Goal: Check status

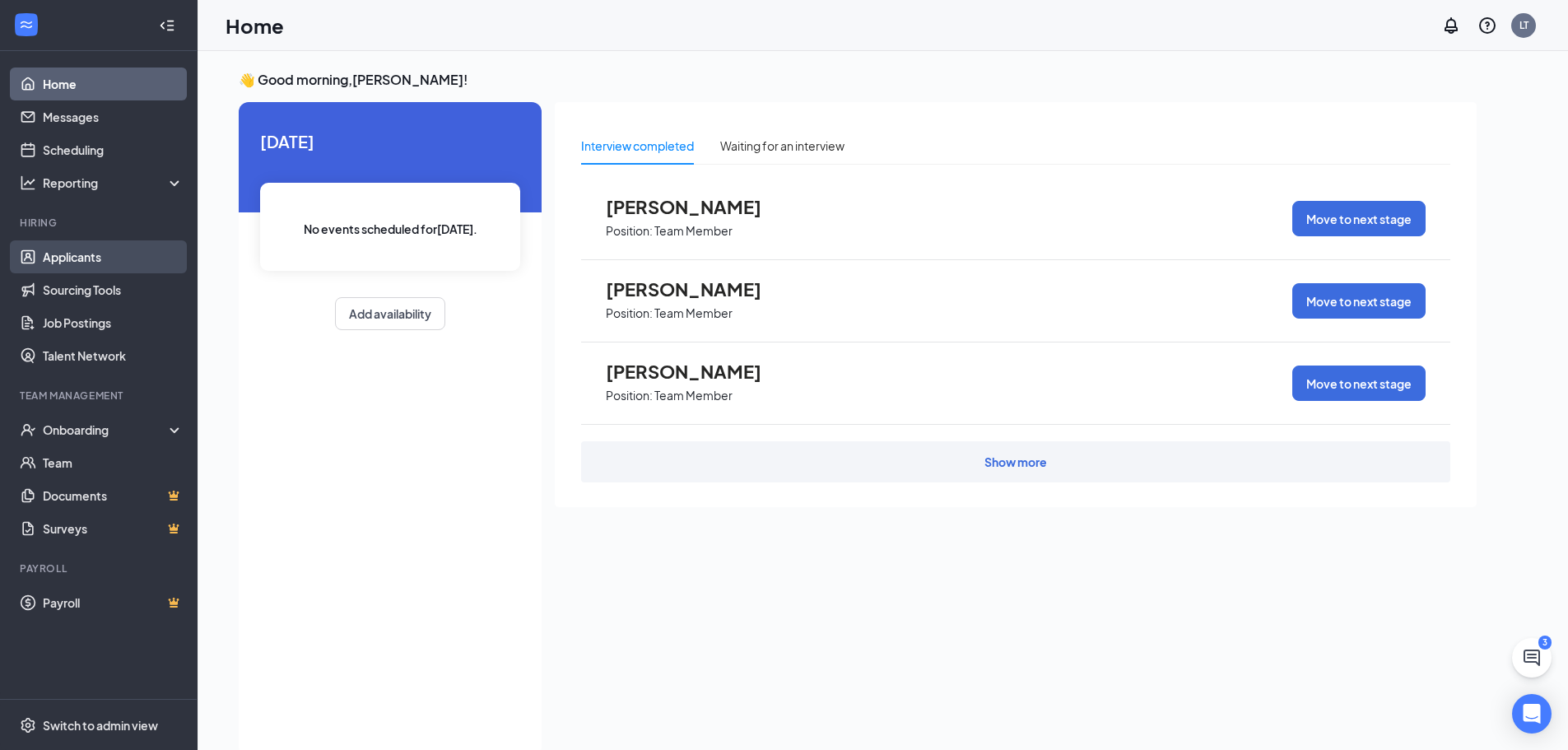
click at [88, 263] on link "Applicants" at bounding box center [113, 256] width 141 height 33
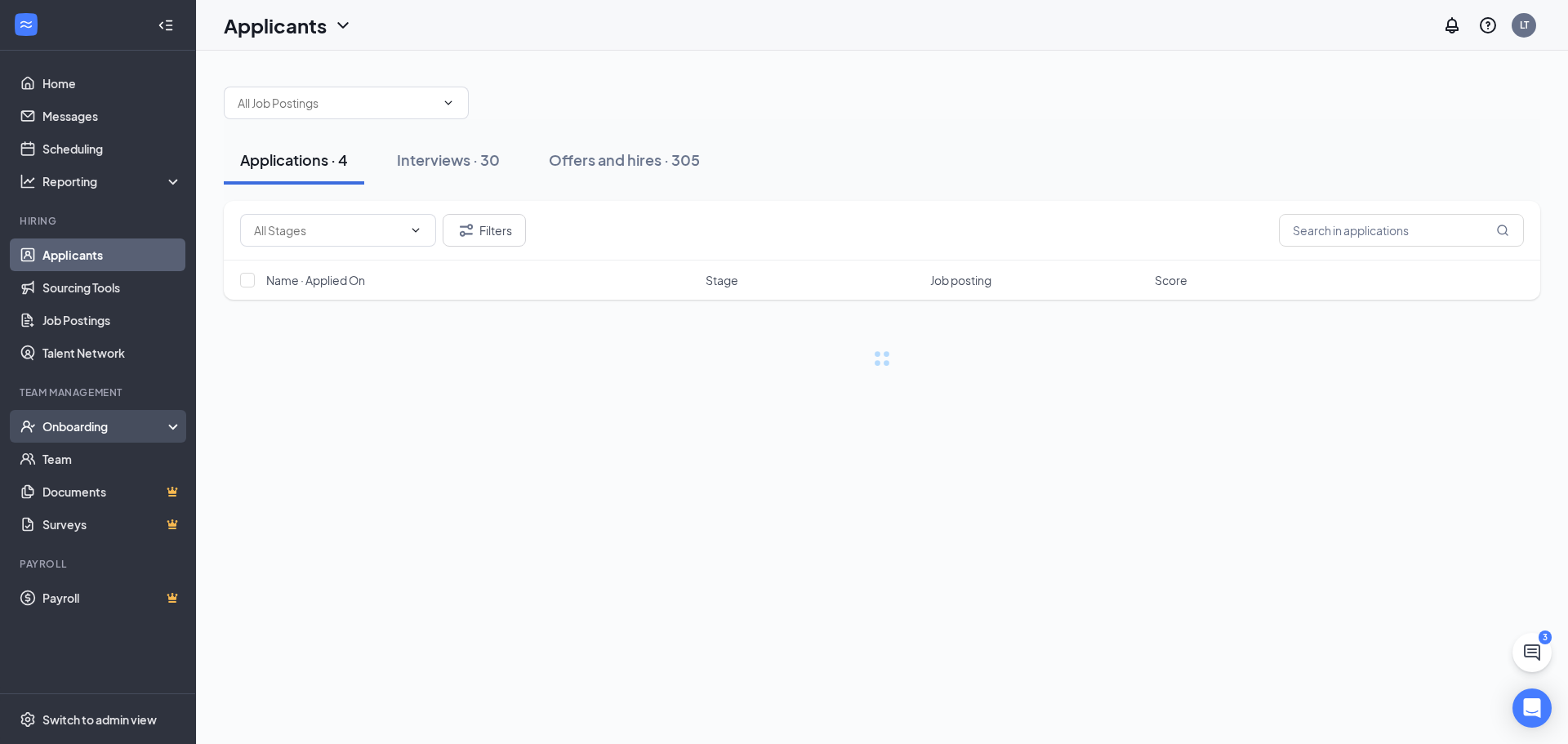
click at [89, 420] on div "Onboarding" at bounding box center [105, 426] width 126 height 16
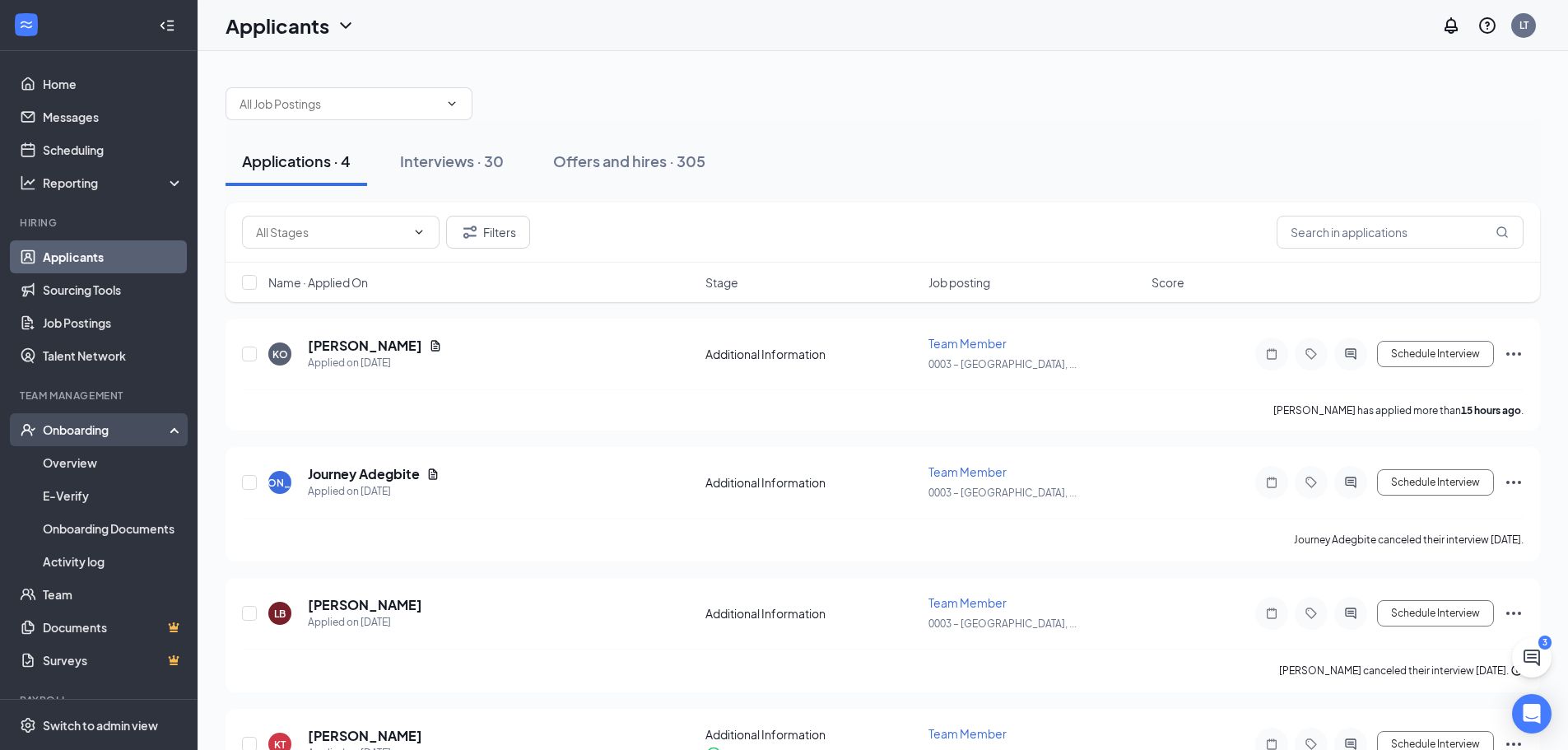
click at [85, 436] on div "Onboarding" at bounding box center [106, 429] width 127 height 17
click at [84, 434] on div "Onboarding" at bounding box center [106, 429] width 127 height 17
click at [85, 461] on link "Overview" at bounding box center [113, 462] width 141 height 33
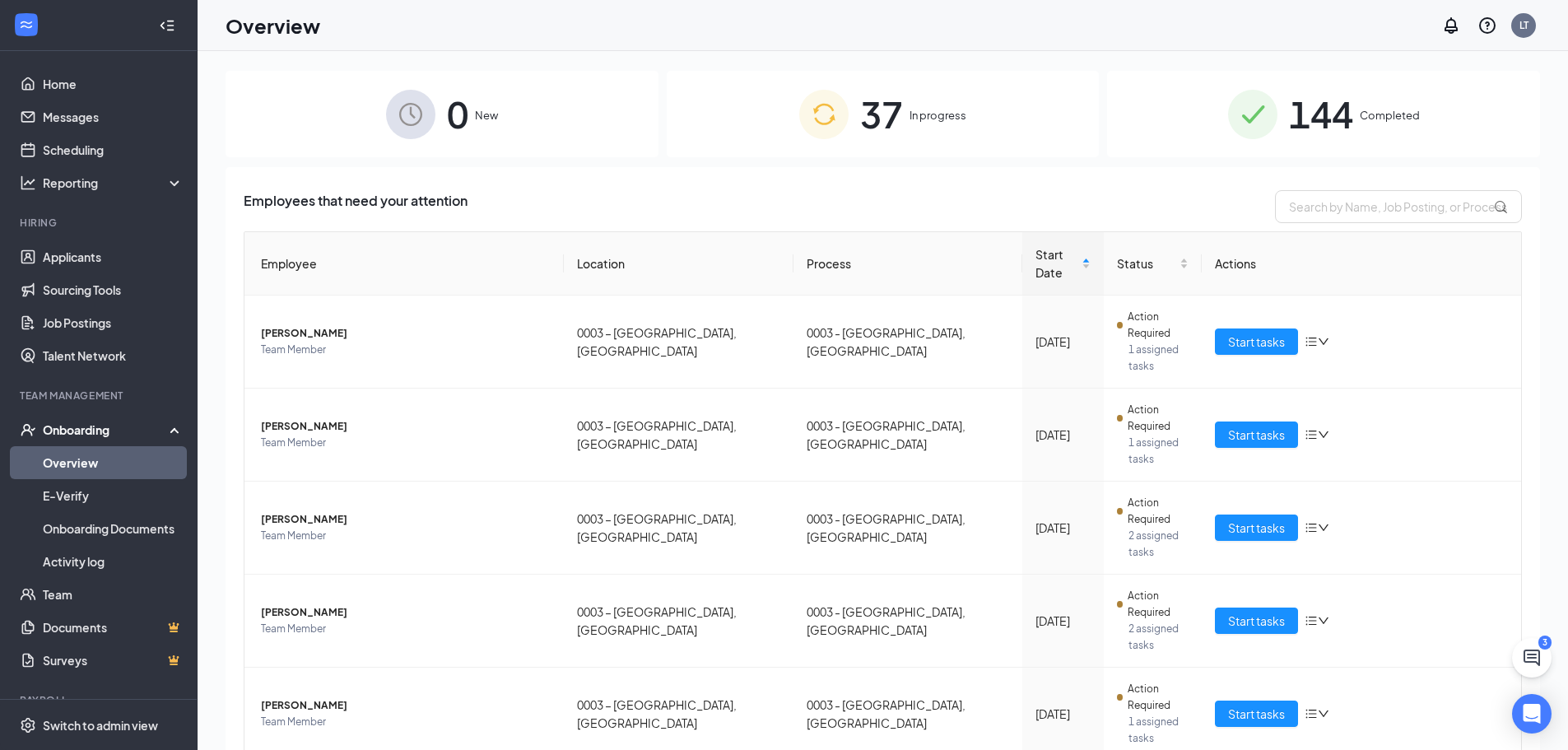
click at [1289, 138] on span "144" at bounding box center [1321, 114] width 64 height 56
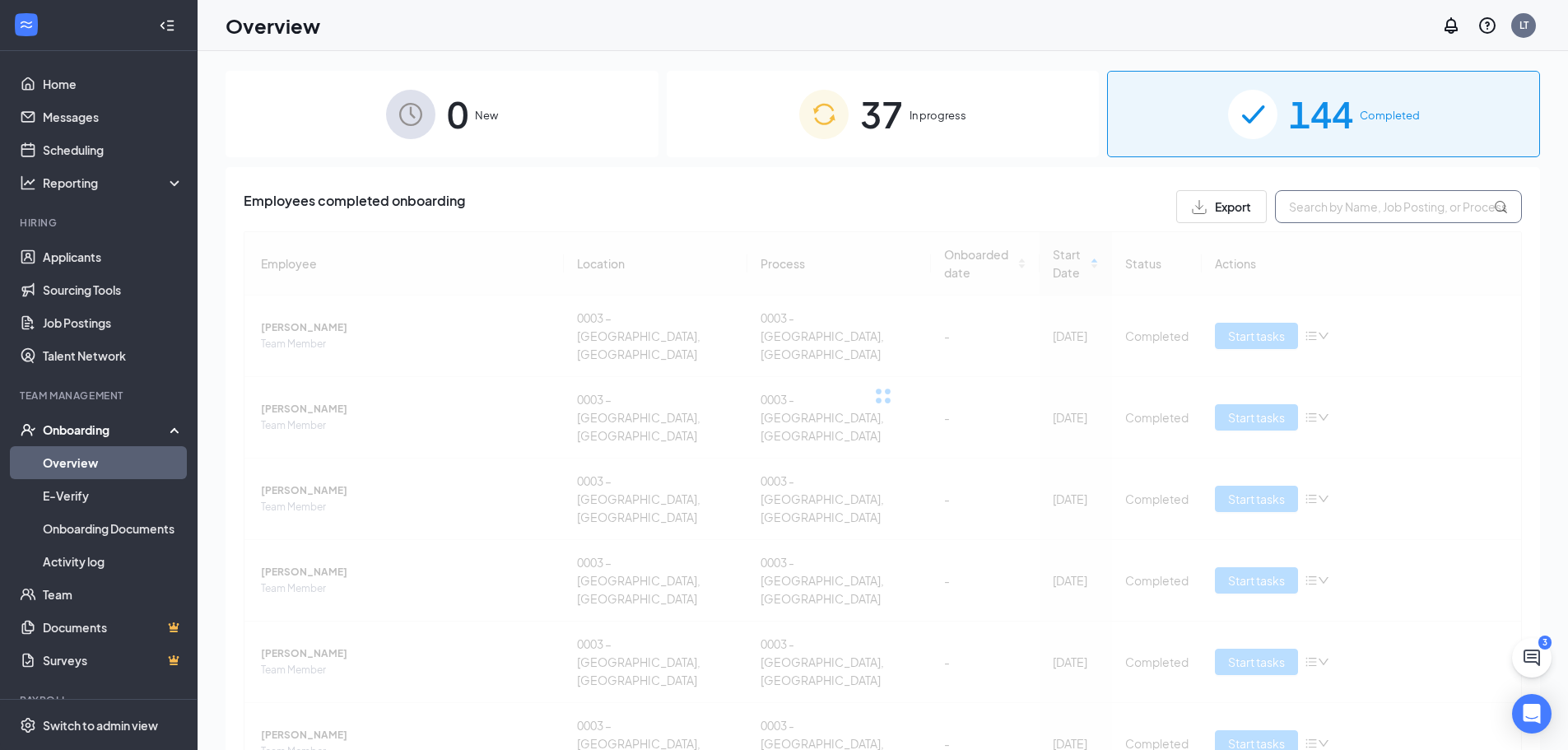
click at [1349, 208] on input "text" at bounding box center [1399, 207] width 247 height 33
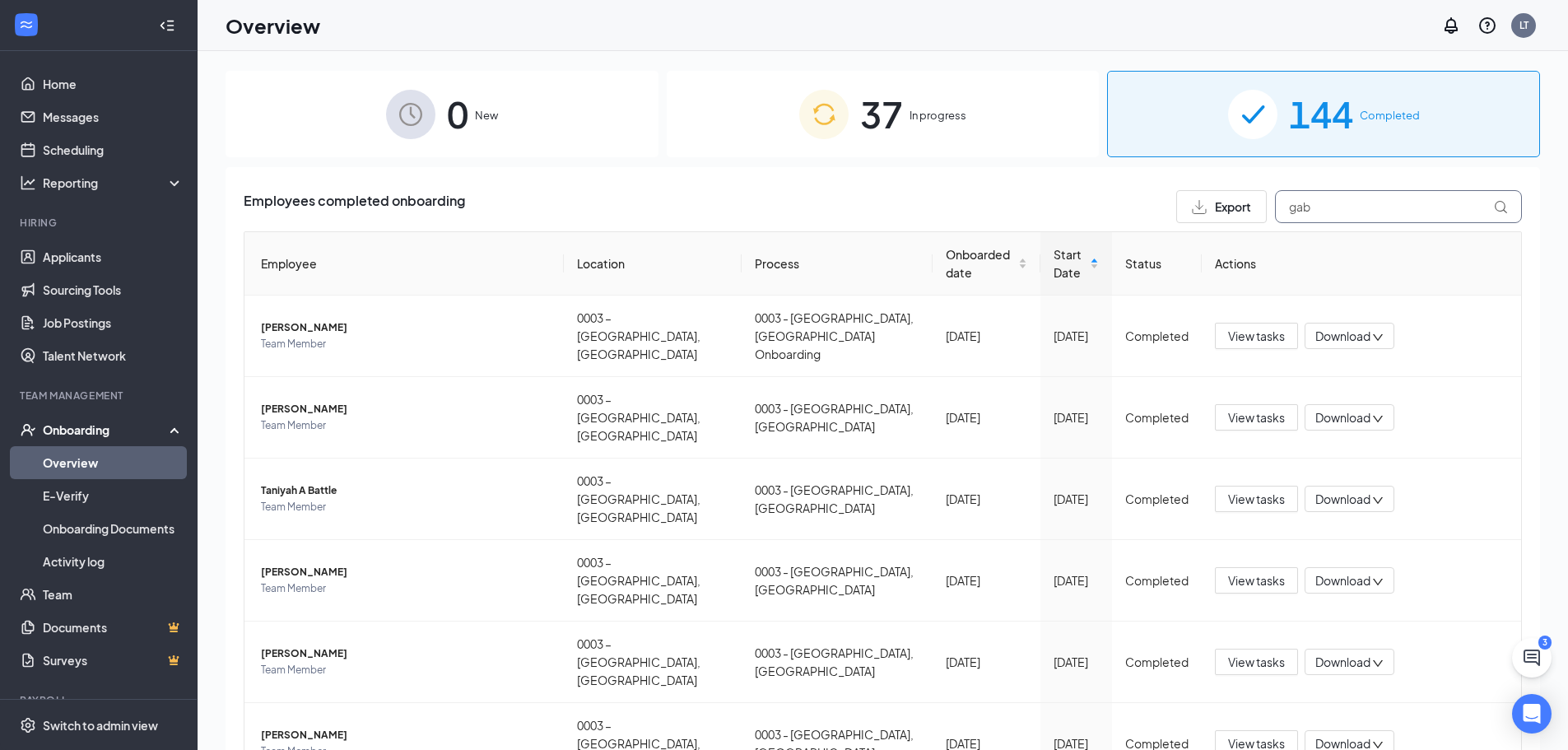
type input "gabe"
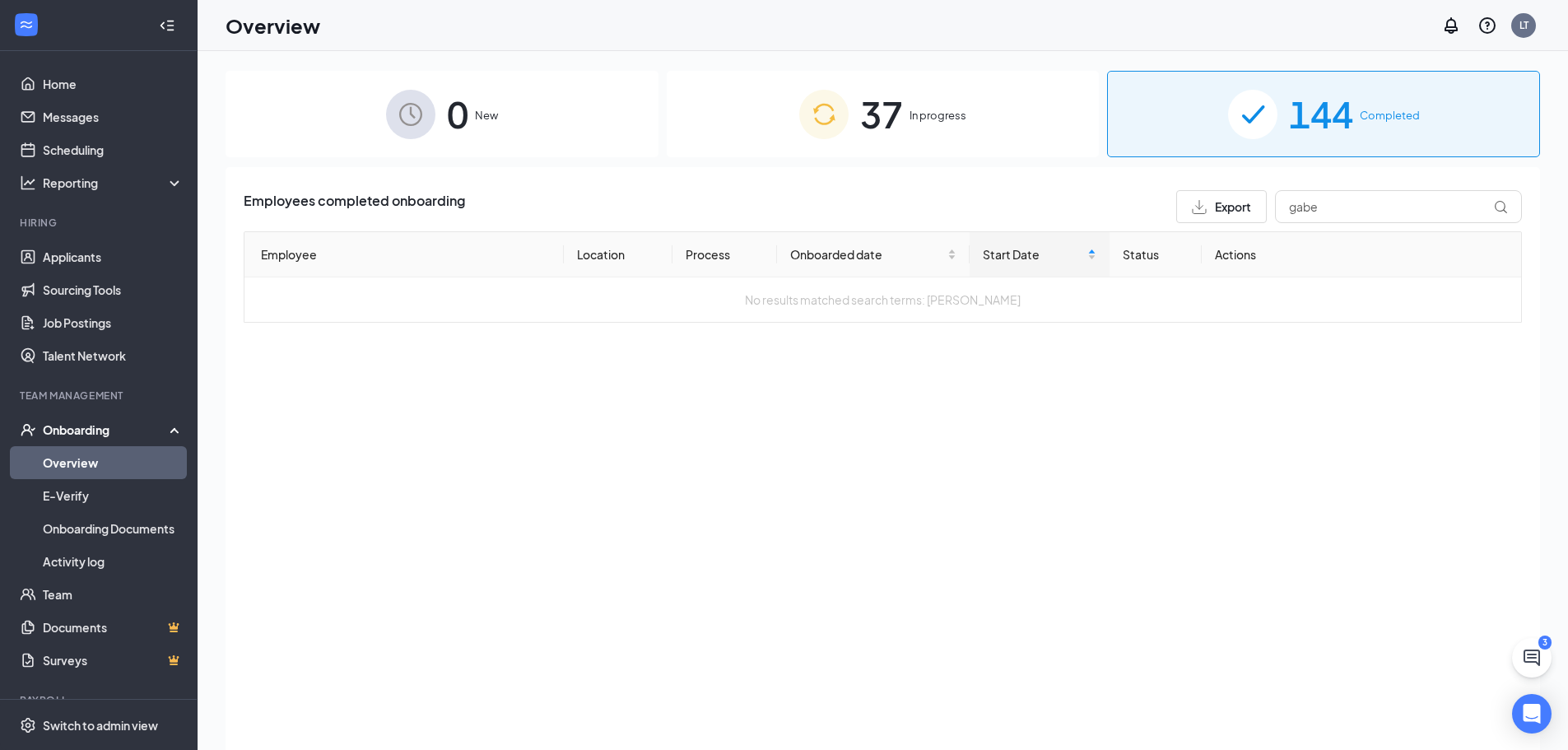
click at [846, 141] on div "37 In progress" at bounding box center [883, 114] width 433 height 86
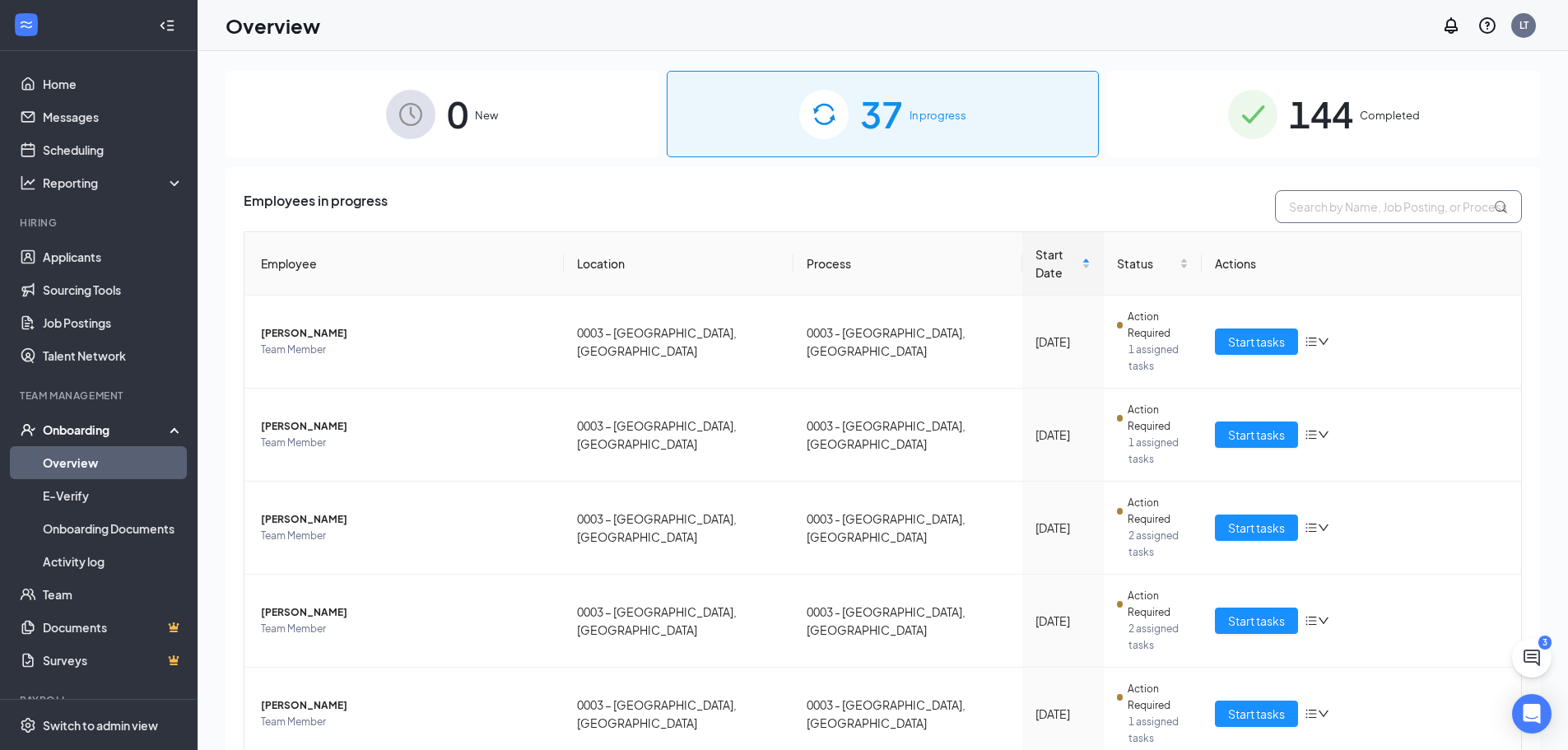
click at [1320, 206] on input "text" at bounding box center [1399, 207] width 247 height 33
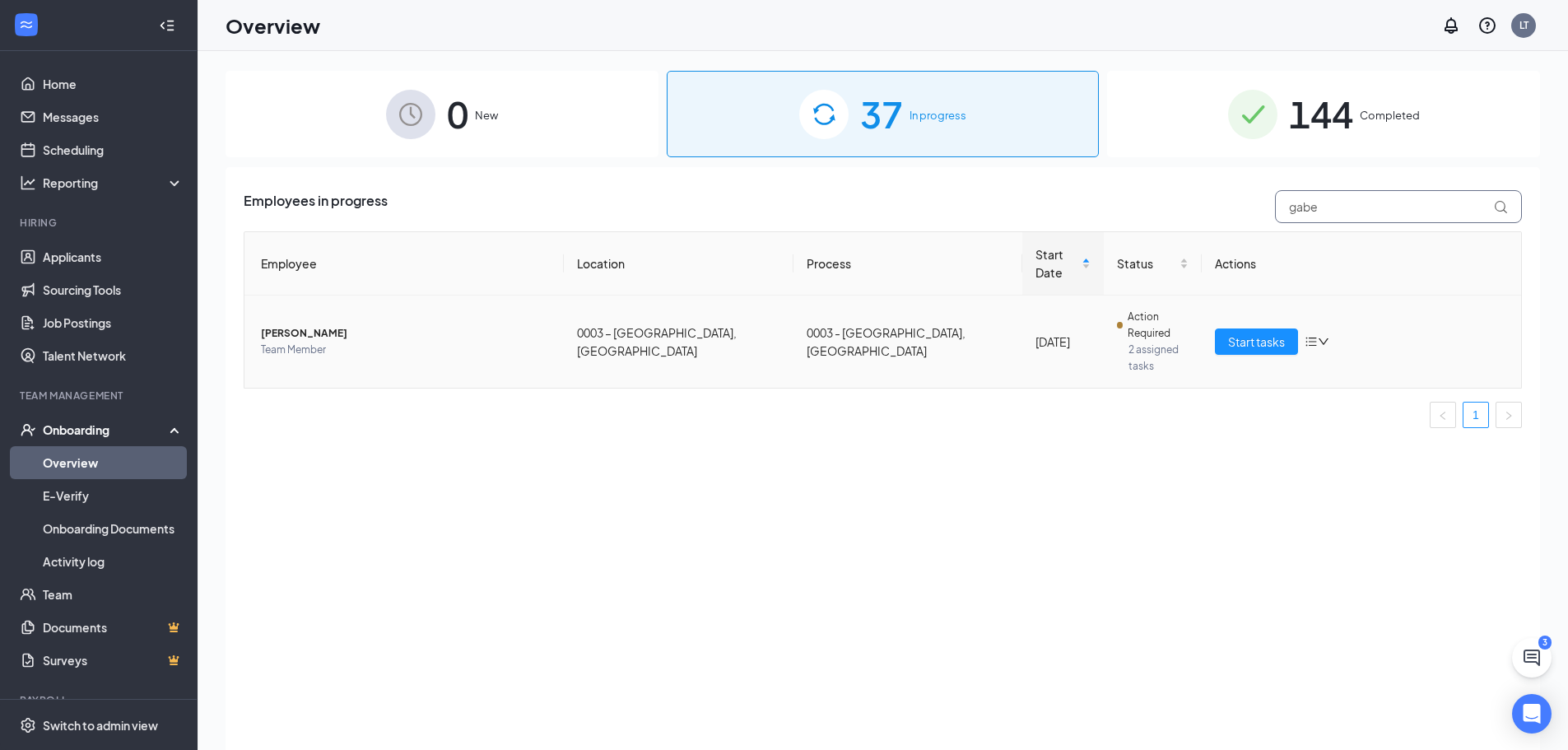
type input "gabe"
click at [1325, 335] on div at bounding box center [1316, 342] width 24 height 14
click at [1036, 332] on div "[DATE]" at bounding box center [1063, 341] width 55 height 18
click at [609, 310] on td "0003 – [GEOGRAPHIC_DATA], [GEOGRAPHIC_DATA]" at bounding box center [679, 341] width 229 height 92
click at [307, 295] on td "[PERSON_NAME] Team Member" at bounding box center [404, 341] width 320 height 92
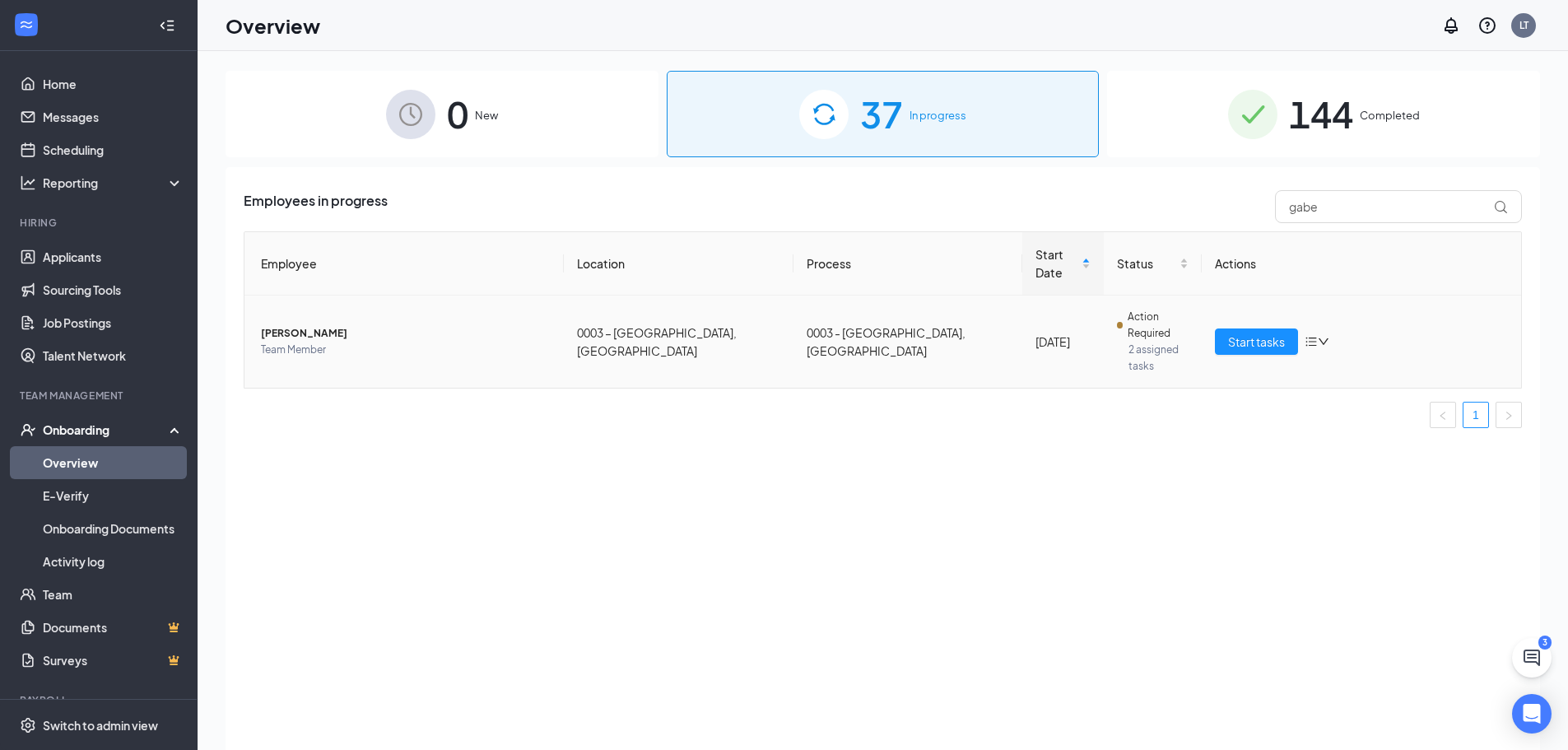
click at [310, 325] on span "[PERSON_NAME]" at bounding box center [406, 333] width 290 height 17
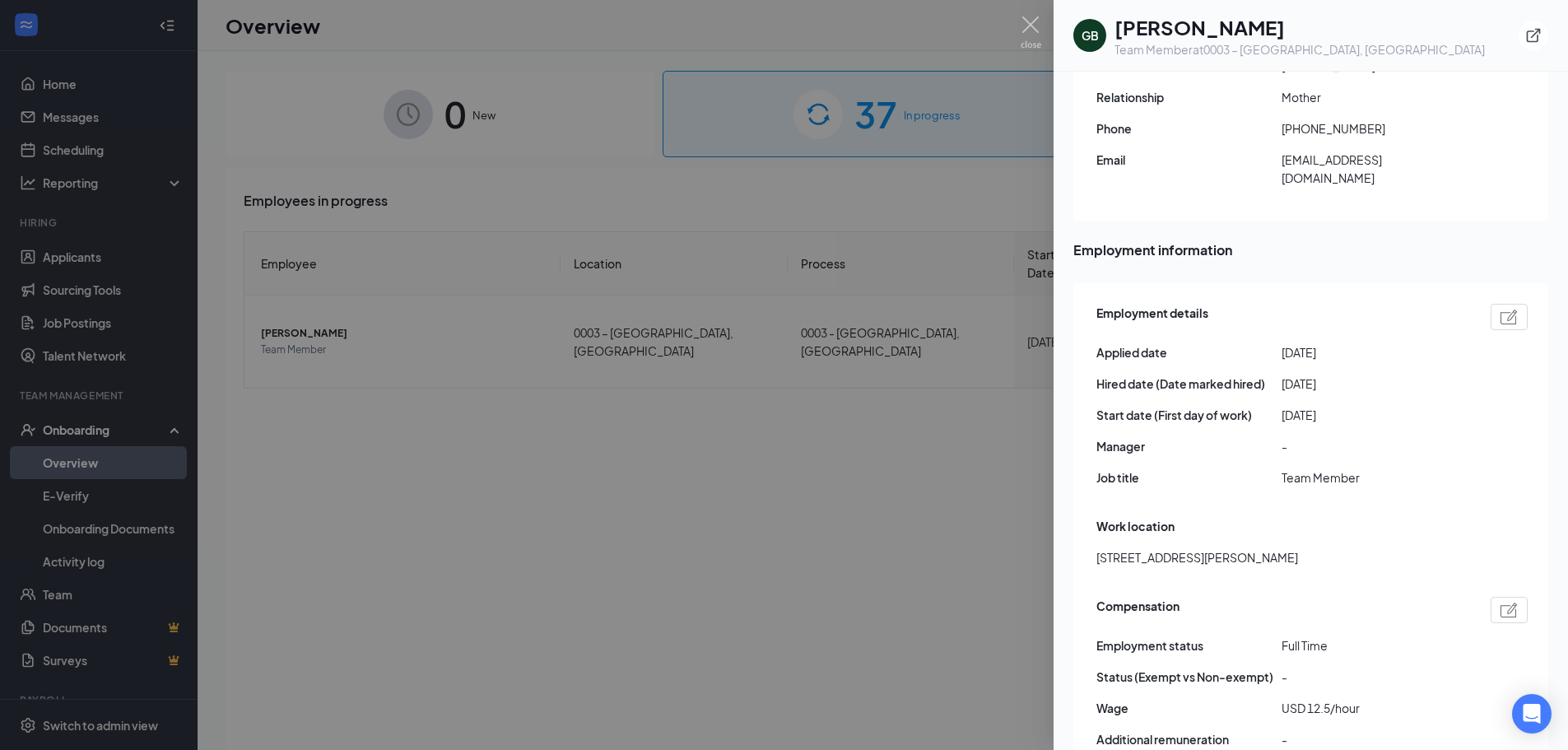
scroll to position [741, 0]
